Goal: Information Seeking & Learning: Learn about a topic

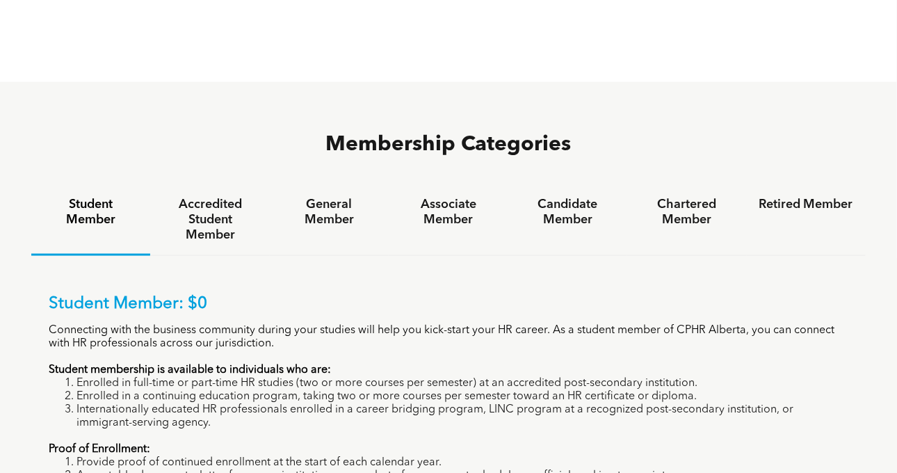
scroll to position [835, 0]
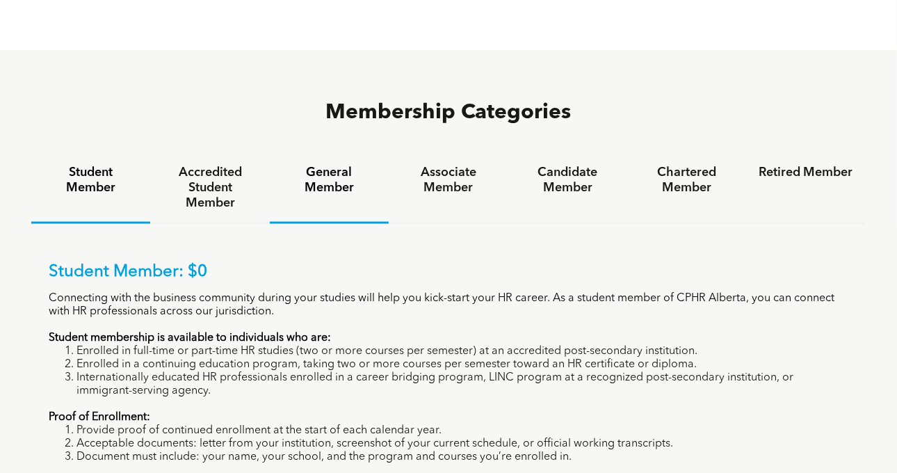
click at [322, 165] on h4 "General Member" at bounding box center [329, 180] width 94 height 31
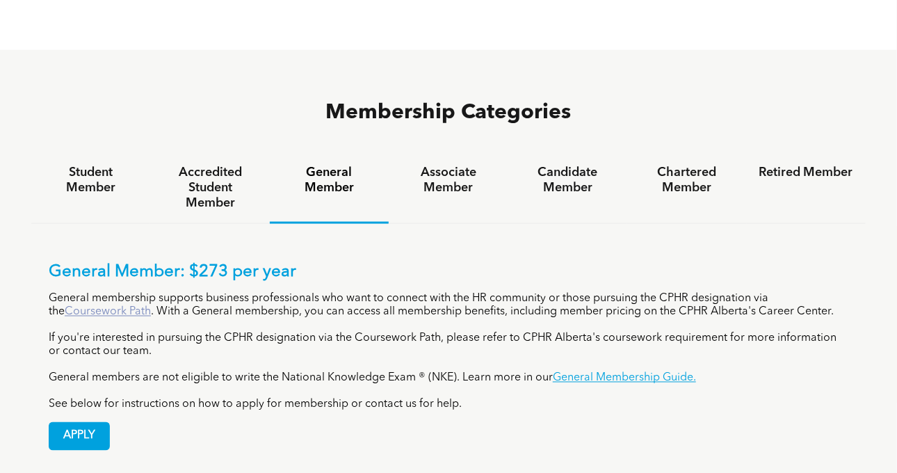
click at [121, 307] on link "Coursework Path" at bounding box center [108, 312] width 86 height 11
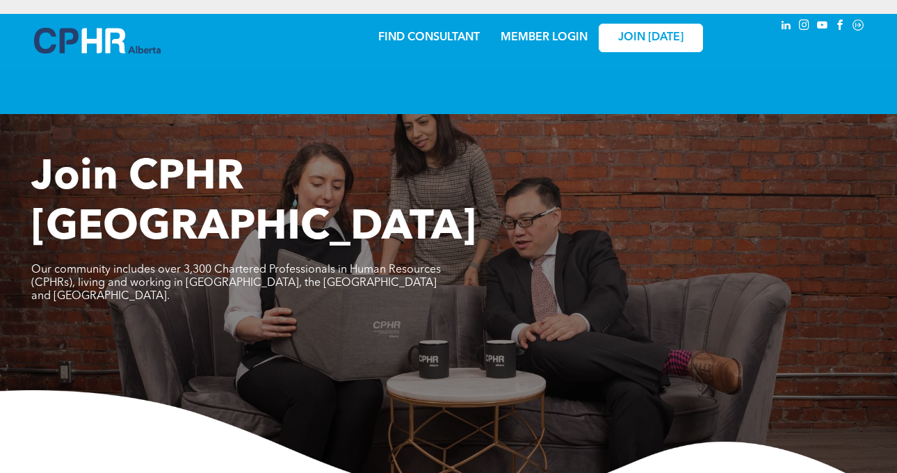
scroll to position [835, 0]
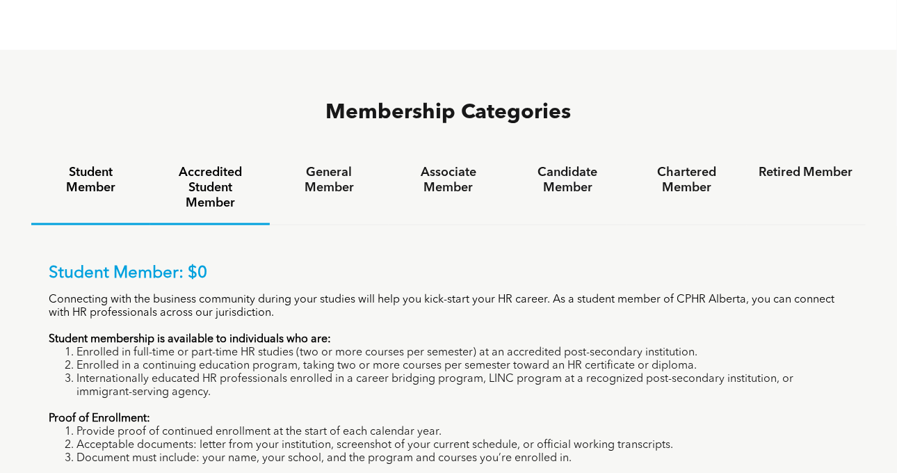
click at [204, 165] on h4 "Accredited Student Member" at bounding box center [210, 188] width 94 height 46
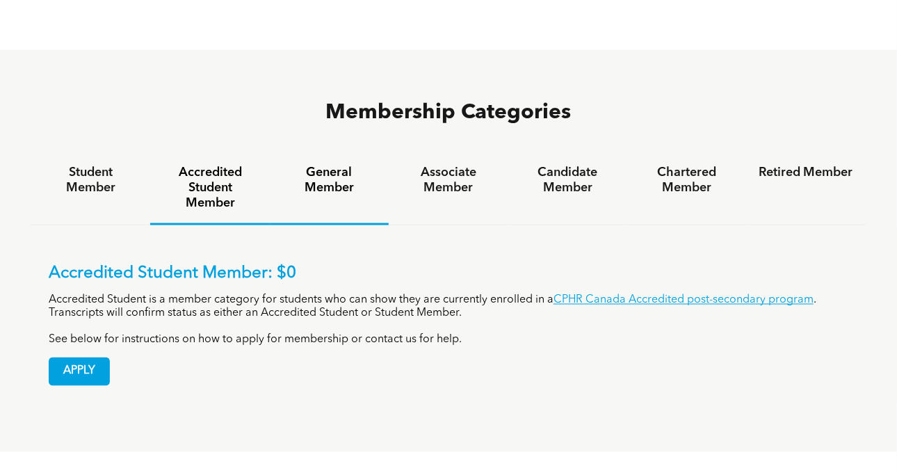
click at [333, 165] on h4 "General Member" at bounding box center [329, 180] width 94 height 31
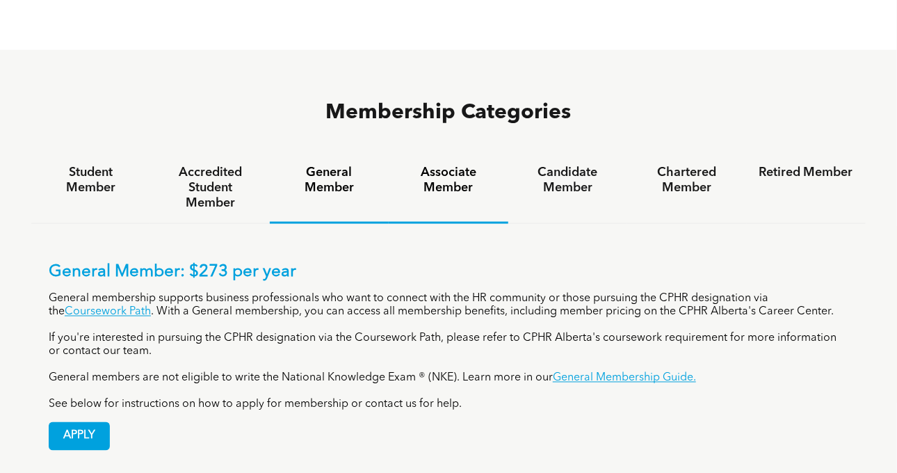
click at [442, 165] on h4 "Associate Member" at bounding box center [448, 180] width 94 height 31
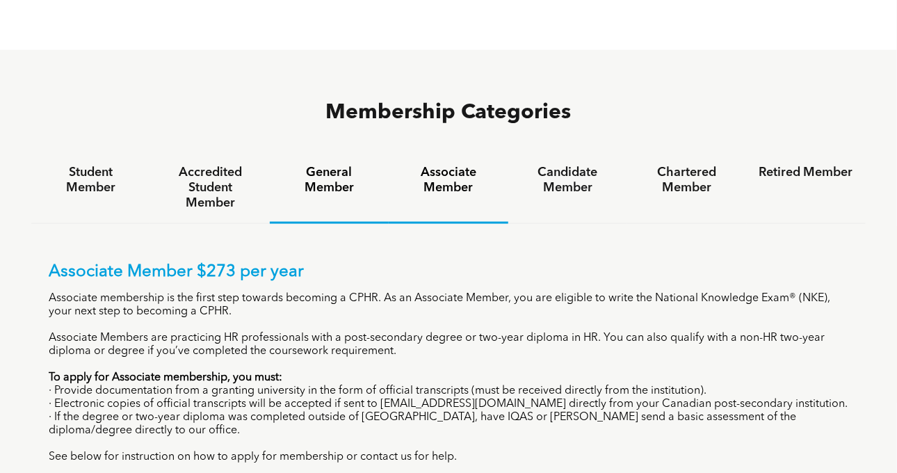
click at [339, 165] on h4 "General Member" at bounding box center [329, 180] width 94 height 31
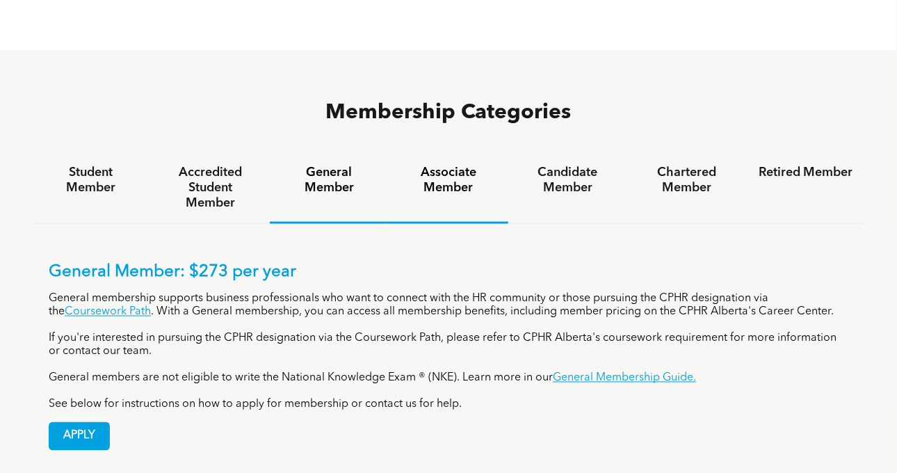
click at [437, 165] on h4 "Associate Member" at bounding box center [448, 180] width 94 height 31
